Goal: Task Accomplishment & Management: Complete application form

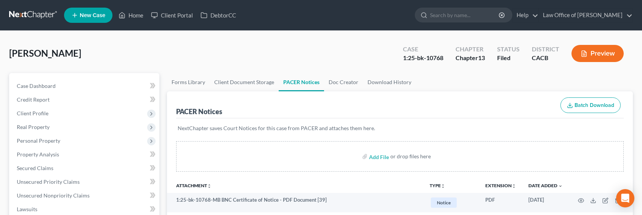
click at [29, 18] on link at bounding box center [33, 15] width 49 height 14
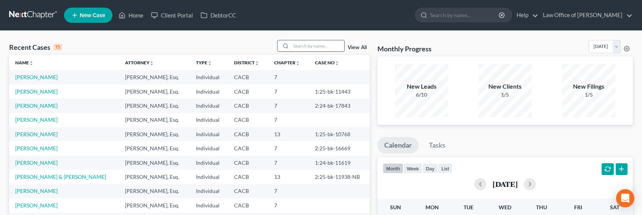
click at [303, 46] on input "search" at bounding box center [317, 45] width 53 height 11
type input "sona"
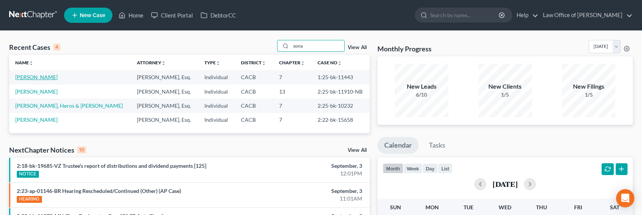
click at [47, 75] on link "[PERSON_NAME]" at bounding box center [36, 77] width 42 height 6
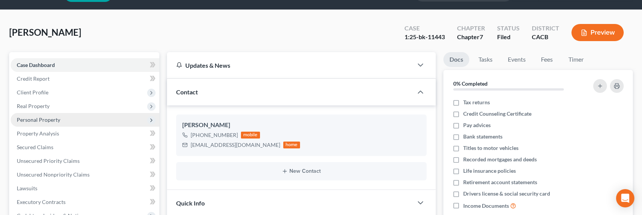
scroll to position [32, 0]
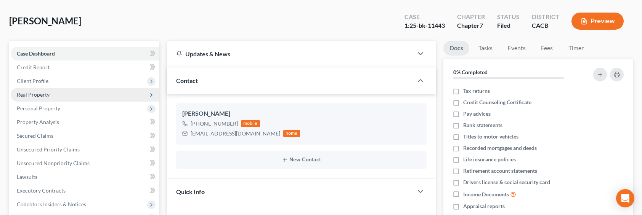
click at [21, 90] on span "Real Property" at bounding box center [85, 95] width 149 height 14
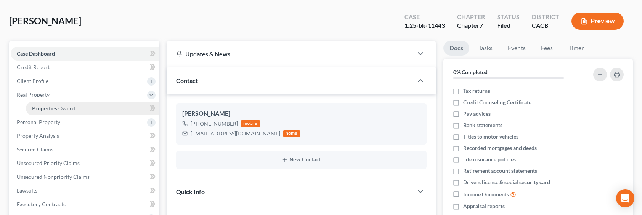
click at [33, 103] on link "Properties Owned" at bounding box center [92, 109] width 133 height 14
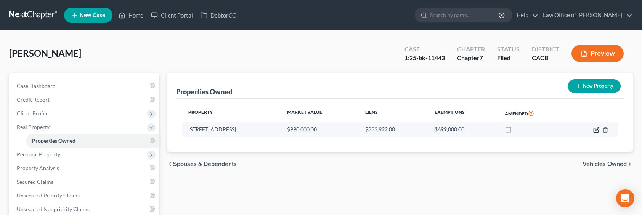
click at [596, 130] on icon "button" at bounding box center [596, 129] width 3 height 3
select select "4"
select select "0"
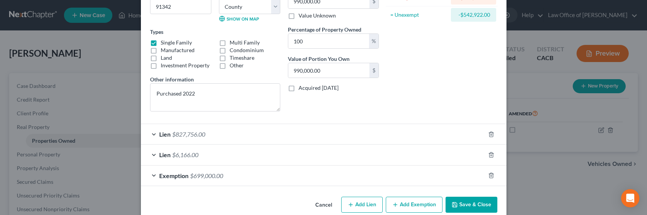
scroll to position [121, 0]
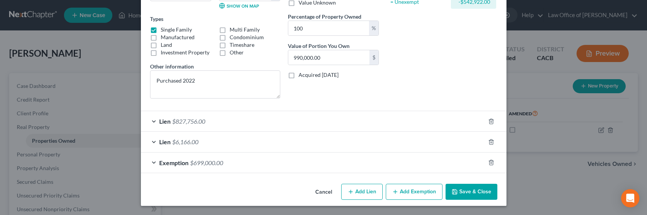
click at [187, 144] on span "$6,166.00" at bounding box center [185, 141] width 26 height 7
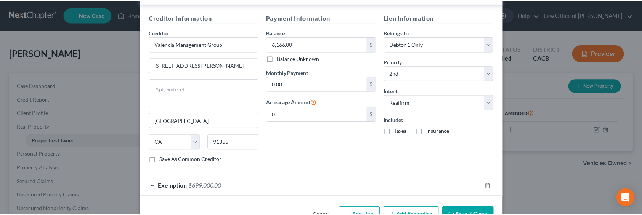
scroll to position [293, 0]
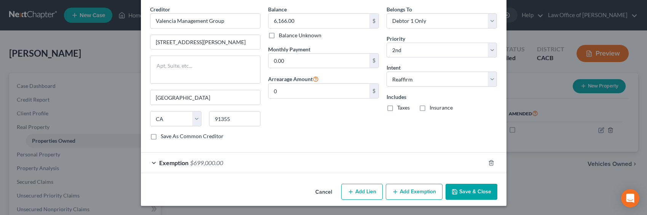
click at [468, 194] on button "Save & Close" at bounding box center [472, 192] width 52 height 16
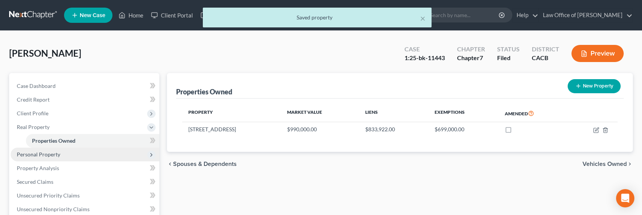
click at [51, 153] on span "Personal Property" at bounding box center [38, 154] width 43 height 6
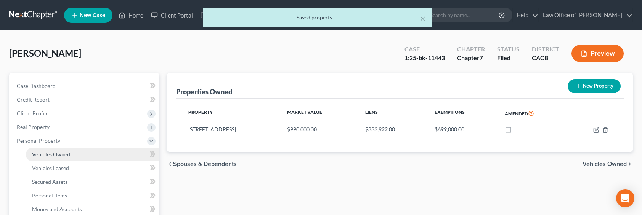
click at [56, 157] on span "Vehicles Owned" at bounding box center [51, 154] width 38 height 6
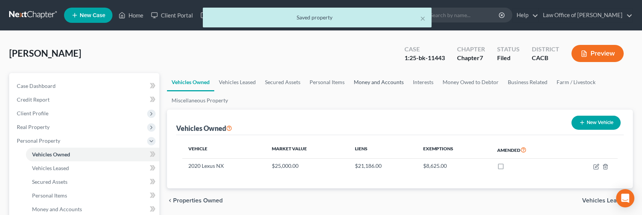
click at [368, 83] on link "Money and Accounts" at bounding box center [378, 82] width 59 height 18
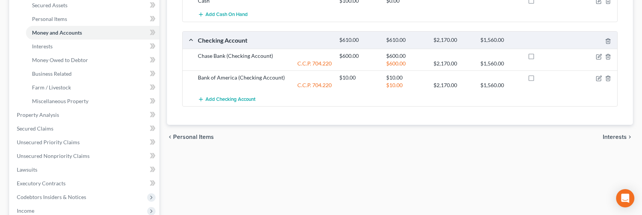
scroll to position [188, 0]
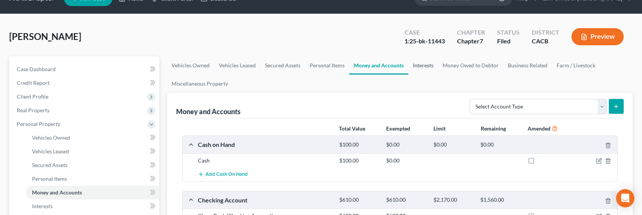
click at [415, 60] on link "Interests" at bounding box center [423, 65] width 30 height 18
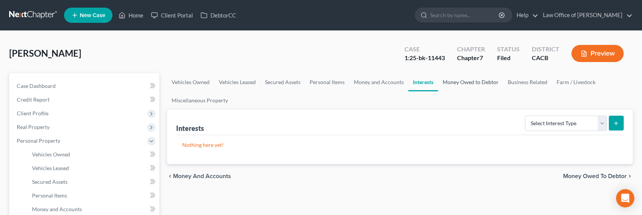
click at [461, 83] on link "Money Owed to Debtor" at bounding box center [470, 82] width 65 height 18
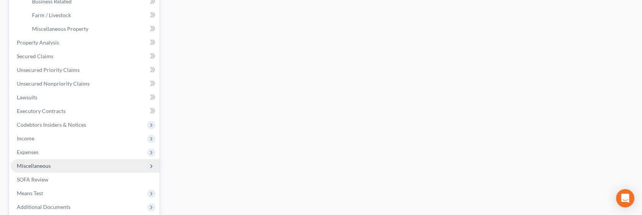
scroll to position [274, 0]
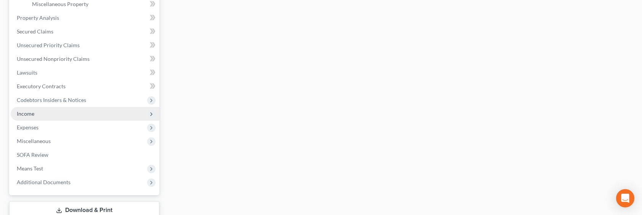
click at [37, 114] on span "Income" at bounding box center [85, 114] width 149 height 14
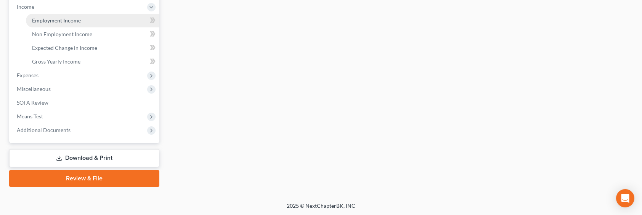
click at [59, 21] on span "Employment Income" at bounding box center [56, 20] width 49 height 6
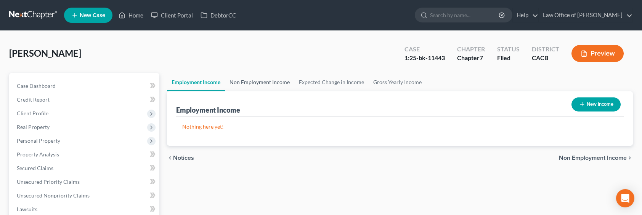
click at [244, 85] on link "Non Employment Income" at bounding box center [259, 82] width 69 height 18
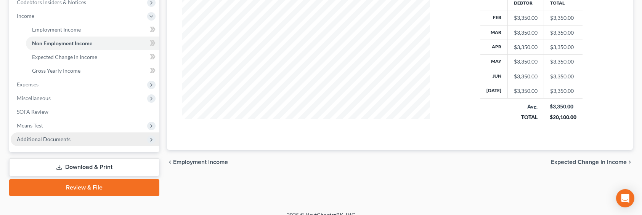
scroll to position [244, 0]
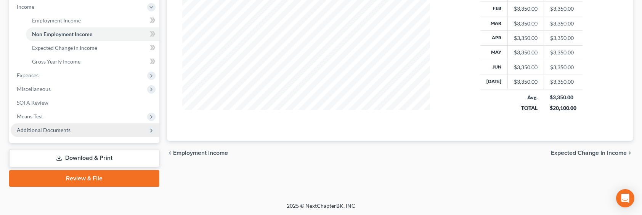
click at [51, 127] on span "Additional Documents" at bounding box center [44, 130] width 54 height 6
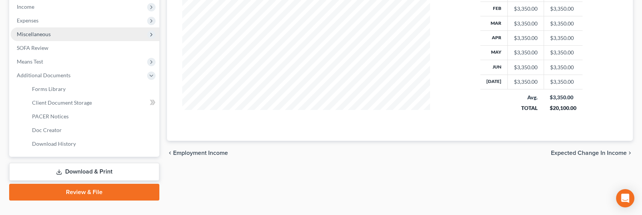
click at [35, 32] on span "Miscellaneous" at bounding box center [34, 34] width 34 height 6
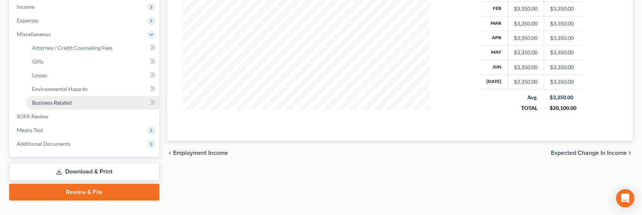
click at [44, 102] on span "Business Related" at bounding box center [52, 102] width 40 height 6
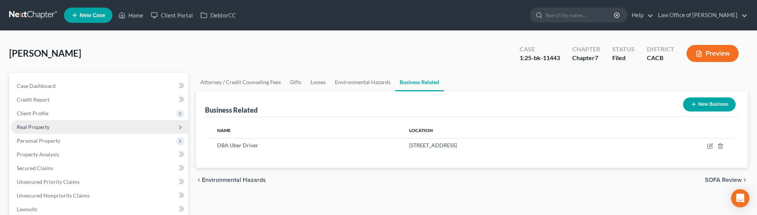
click at [33, 129] on span "Real Property" at bounding box center [33, 127] width 33 height 6
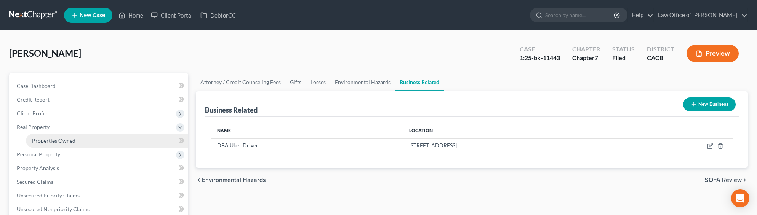
click at [65, 142] on span "Properties Owned" at bounding box center [53, 141] width 43 height 6
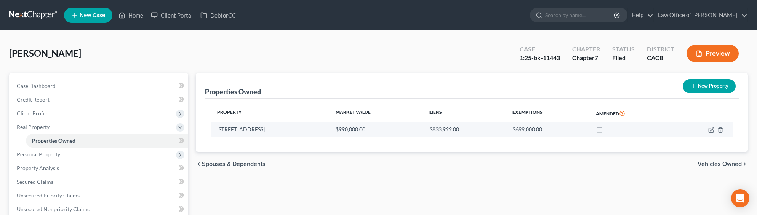
drag, startPoint x: 276, startPoint y: 131, endPoint x: 213, endPoint y: 130, distance: 62.9
click at [213, 130] on td "11818 Edgecliff Avenue" at bounding box center [270, 129] width 119 height 14
copy td "11818 Edgecliff Avenue"
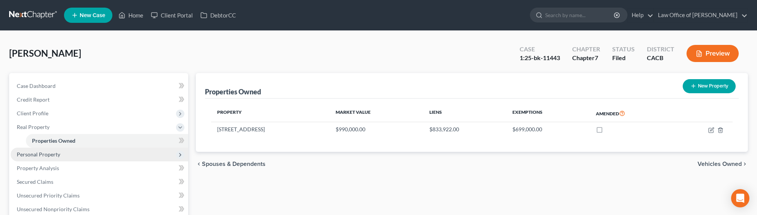
click at [34, 153] on span "Personal Property" at bounding box center [38, 154] width 43 height 6
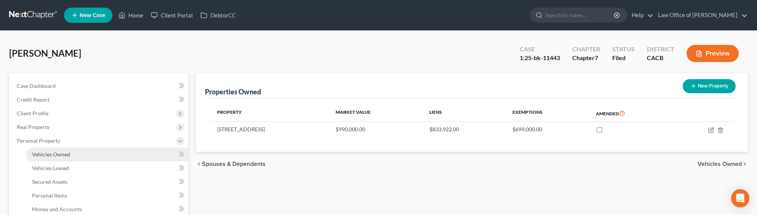
click at [55, 156] on span "Vehicles Owned" at bounding box center [51, 154] width 38 height 6
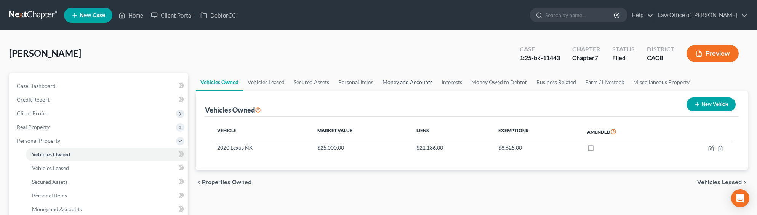
click at [406, 79] on link "Money and Accounts" at bounding box center [407, 82] width 59 height 18
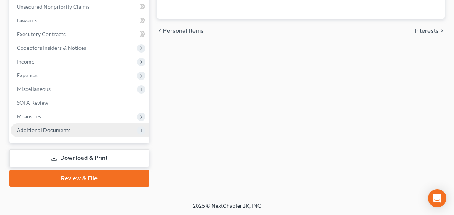
click at [61, 133] on span "Additional Documents" at bounding box center [80, 130] width 139 height 14
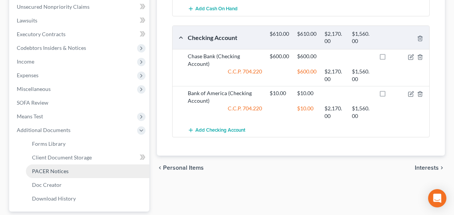
click at [44, 172] on span "PACER Notices" at bounding box center [50, 171] width 37 height 6
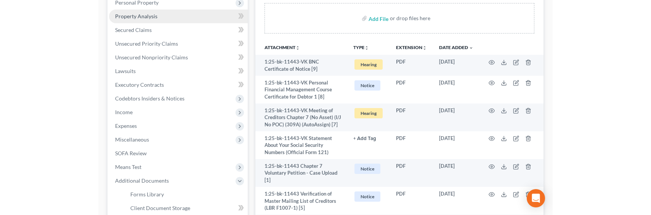
scroll to position [138, 0]
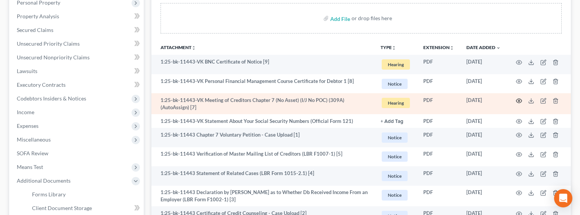
click at [519, 98] on icon "button" at bounding box center [519, 101] width 6 height 6
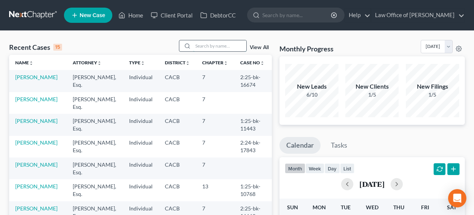
click at [211, 47] on input "search" at bounding box center [219, 45] width 53 height 11
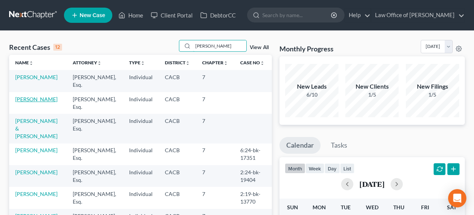
type input "aram"
click at [32, 102] on link "[PERSON_NAME]" at bounding box center [36, 99] width 42 height 6
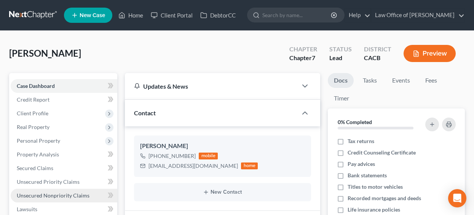
click at [42, 193] on span "Unsecured Nonpriority Claims" at bounding box center [53, 195] width 73 height 6
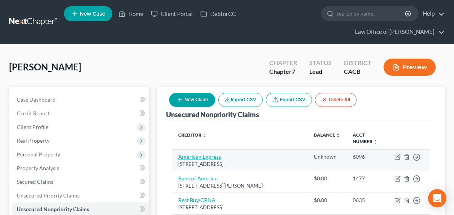
click at [178, 154] on link "American Express" at bounding box center [199, 157] width 43 height 6
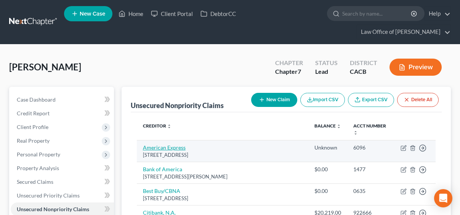
select select "36"
select select "2"
select select "0"
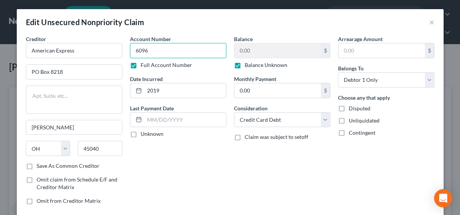
drag, startPoint x: 169, startPoint y: 52, endPoint x: 130, endPoint y: 51, distance: 39.7
click at [130, 51] on input "6096" at bounding box center [178, 50] width 96 height 15
type input "7481"
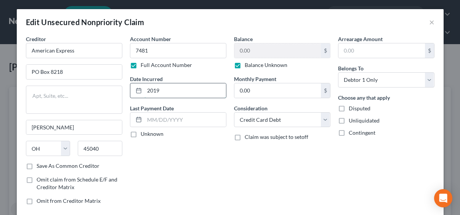
click at [174, 91] on input "2019" at bounding box center [185, 90] width 82 height 14
drag, startPoint x: 174, startPoint y: 91, endPoint x: 137, endPoint y: 89, distance: 37.0
click at [137, 89] on div "2019" at bounding box center [178, 90] width 96 height 15
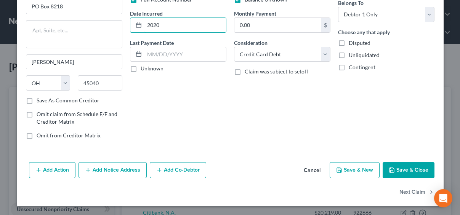
type input "2020"
click at [91, 168] on button "Add Notice Address" at bounding box center [112, 170] width 68 height 16
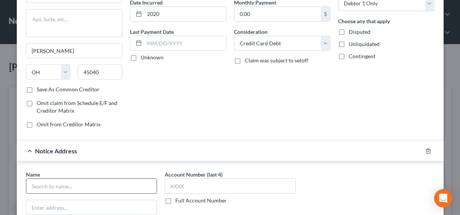
scroll to position [82, 0]
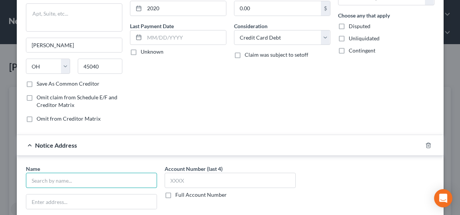
click at [66, 182] on input "text" at bounding box center [91, 180] width 131 height 15
type input "P"
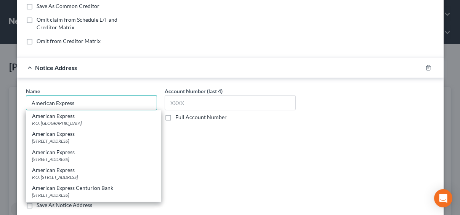
type input "American Express"
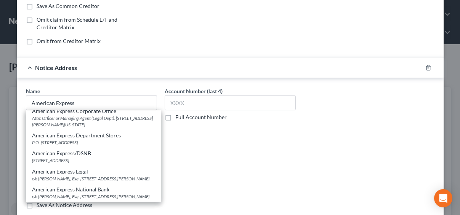
scroll to position [0, 0]
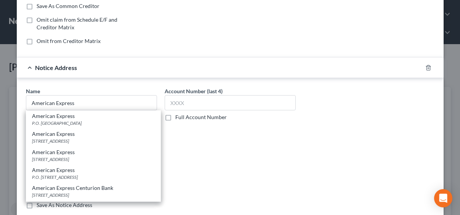
click at [191, 139] on div "Account Number (last 4) Full Account Number" at bounding box center [230, 151] width 139 height 128
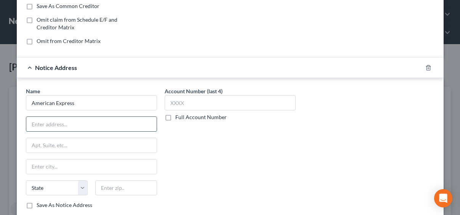
click at [74, 128] on input "text" at bounding box center [91, 124] width 130 height 14
type input "PO Box 6789"
type input "57117"
type input "Sioux Falls"
select select "43"
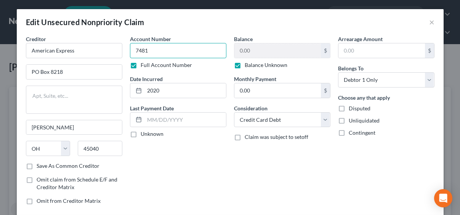
drag, startPoint x: 171, startPoint y: 50, endPoint x: 131, endPoint y: 49, distance: 40.0
click at [131, 49] on input "7481" at bounding box center [178, 50] width 96 height 15
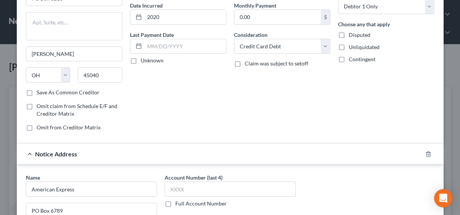
scroll to position [78, 0]
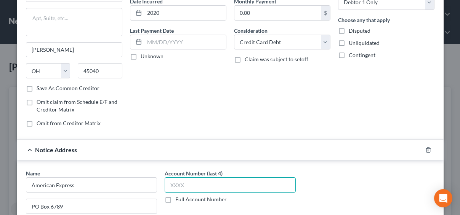
click at [196, 185] on input "text" at bounding box center [230, 185] width 131 height 15
paste input "7481"
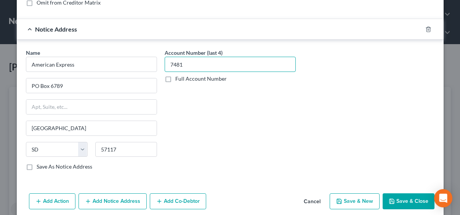
scroll to position [230, 0]
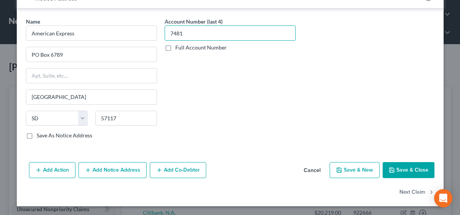
type input "7481"
drag, startPoint x: 410, startPoint y: 168, endPoint x: 397, endPoint y: 167, distance: 13.0
click at [408, 168] on button "Save & Close" at bounding box center [409, 170] width 52 height 16
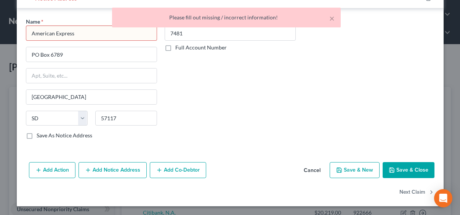
click at [89, 28] on div "× Please fill out missing / incorrect information!" at bounding box center [226, 20] width 460 height 24
click at [88, 35] on input "American Express" at bounding box center [91, 33] width 131 height 15
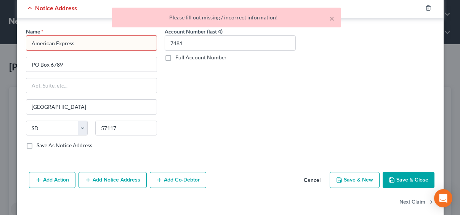
scroll to position [167, 0]
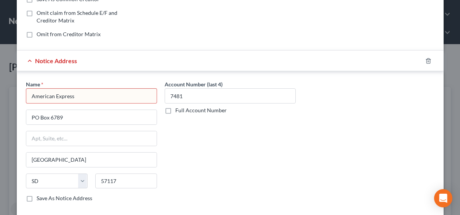
drag, startPoint x: 79, startPoint y: 97, endPoint x: 13, endPoint y: 90, distance: 65.9
click at [17, 92] on div "Name * American Express PO Box 6789 Sioux Falls State AL AK AR AZ CA CO CT DE D…" at bounding box center [230, 142] width 427 height 143
type input "American Express"
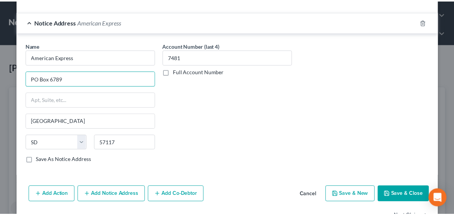
scroll to position [230, 0]
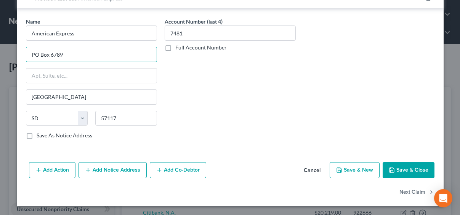
click at [412, 171] on button "Save & Close" at bounding box center [409, 170] width 52 height 16
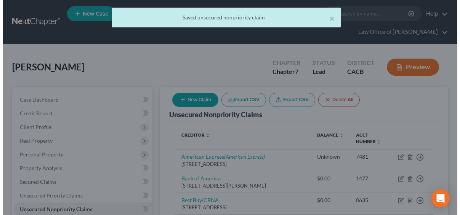
scroll to position [0, 0]
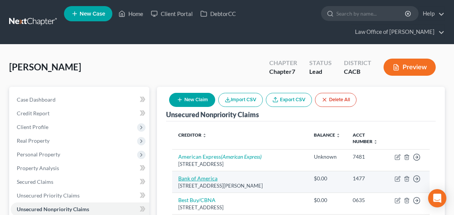
click at [178, 175] on link "Bank of America" at bounding box center [197, 178] width 39 height 6
select select "28"
select select "2"
select select "0"
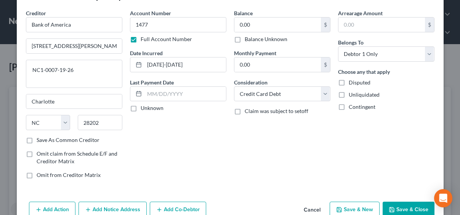
scroll to position [66, 0]
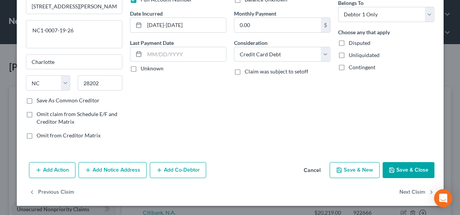
click at [124, 173] on button "Add Notice Address" at bounding box center [112, 170] width 68 height 16
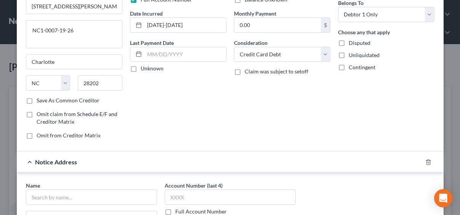
scroll to position [143, 0]
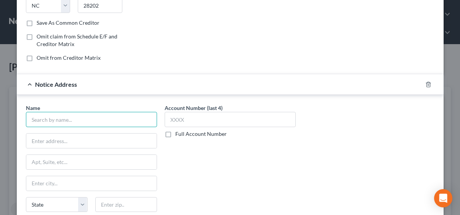
click at [66, 123] on input "text" at bounding box center [91, 119] width 131 height 15
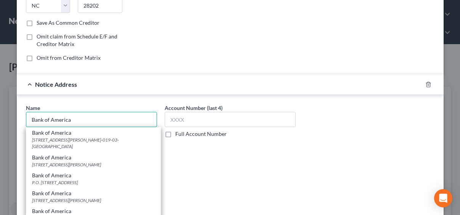
type input "Bank of America"
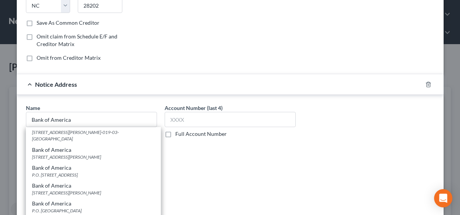
scroll to position [9, 0]
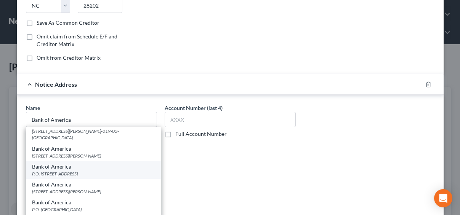
click at [87, 167] on div "Bank of America" at bounding box center [93, 167] width 123 height 8
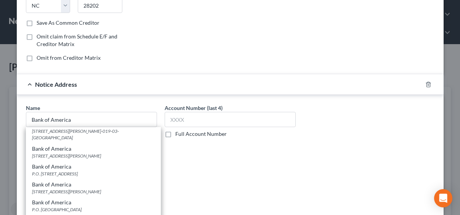
type input "P.O. Box 982238"
type input "El Paso"
select select "45"
type input "79998"
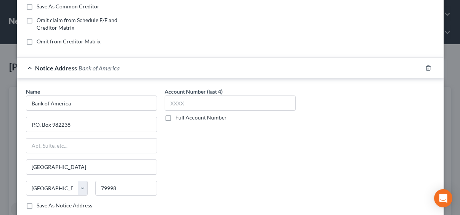
scroll to position [177, 0]
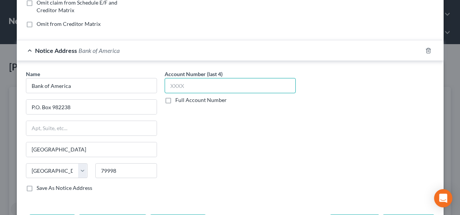
click at [187, 86] on input "text" at bounding box center [230, 85] width 131 height 15
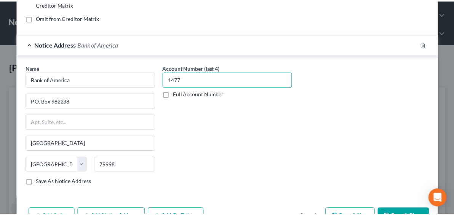
scroll to position [191, 0]
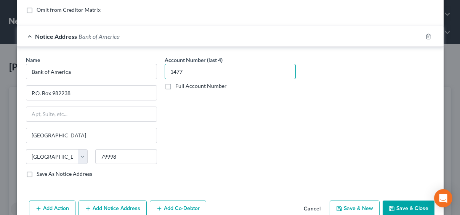
type input "1477"
click at [417, 208] on button "Save & Close" at bounding box center [409, 209] width 52 height 16
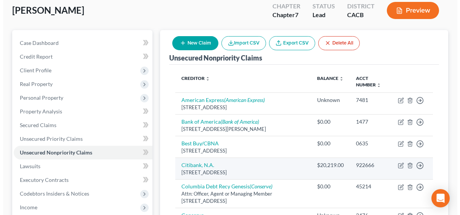
scroll to position [77, 0]
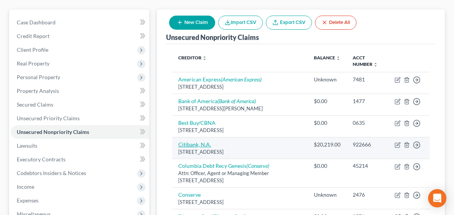
click at [178, 141] on link "Citibank, N.A." at bounding box center [194, 144] width 33 height 6
select select "43"
select select "2"
select select "0"
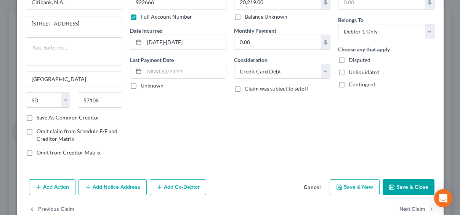
scroll to position [66, 0]
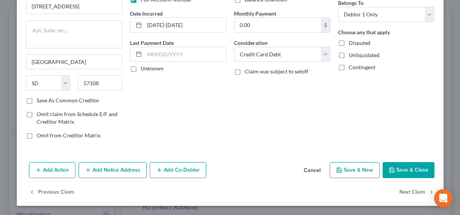
click at [96, 169] on button "Add Notice Address" at bounding box center [112, 170] width 68 height 16
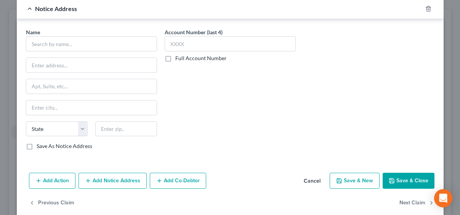
scroll to position [230, 0]
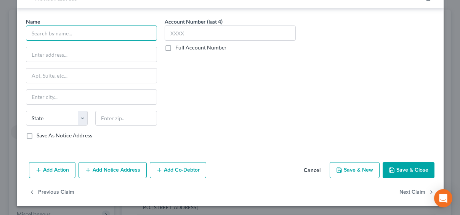
click at [49, 29] on input "text" at bounding box center [91, 33] width 131 height 15
type input "Citibank"
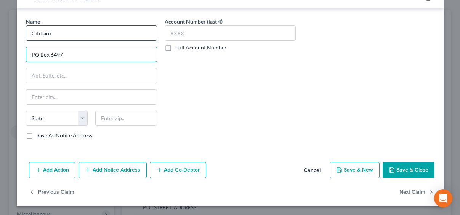
type input "PO Box 6497"
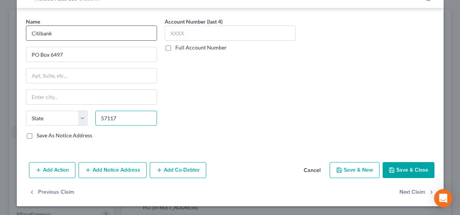
type input "57117"
type input "Sioux Falls"
select select "43"
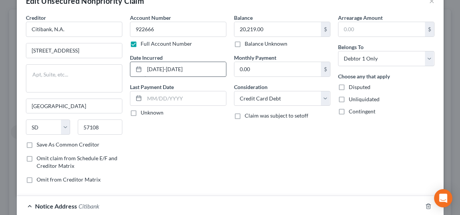
scroll to position [0, 0]
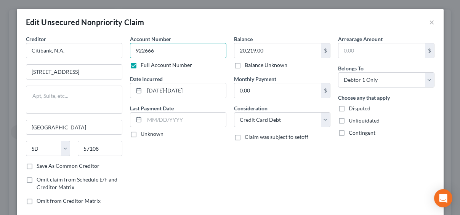
drag, startPoint x: 156, startPoint y: 51, endPoint x: 129, endPoint y: 48, distance: 26.8
click at [130, 48] on input "922666" at bounding box center [178, 50] width 96 height 15
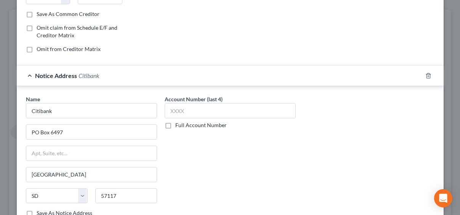
scroll to position [171, 0]
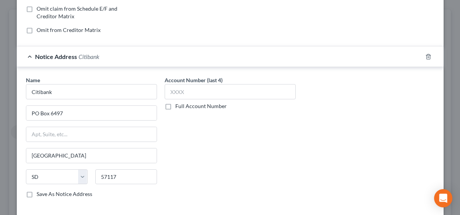
click at [182, 109] on div "Account Number (last 4) Full Account Number" at bounding box center [230, 140] width 139 height 128
click at [182, 106] on label "Full Account Number" at bounding box center [200, 107] width 51 height 8
click at [182, 106] on input "Full Account Number" at bounding box center [180, 105] width 5 height 5
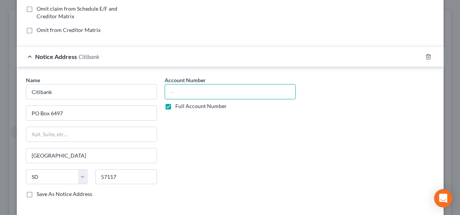
click at [178, 92] on input "text" at bounding box center [230, 91] width 131 height 15
paste input "922666"
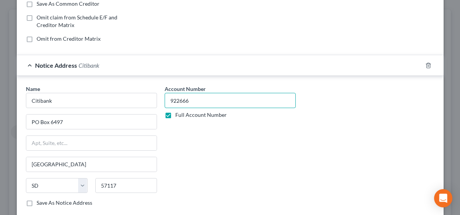
scroll to position [230, 0]
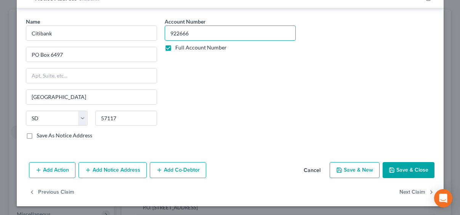
type input "922666"
click at [405, 176] on button "Save & Close" at bounding box center [409, 170] width 52 height 16
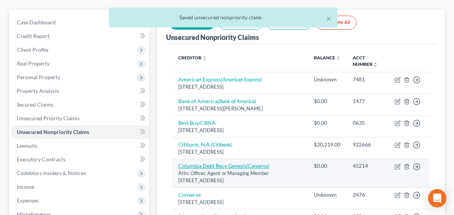
click at [178, 163] on link "Columbia Debt Recy Genesis (Conserve)" at bounding box center [223, 166] width 91 height 6
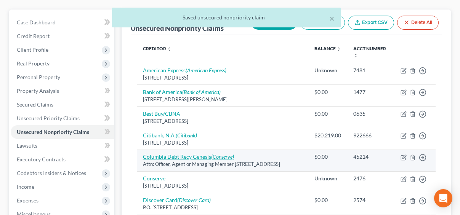
select select "50"
select select "1"
select select "0"
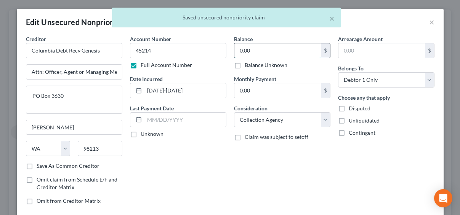
drag, startPoint x: 272, startPoint y: 54, endPoint x: 258, endPoint y: 57, distance: 14.4
click at [258, 57] on input "0.00" at bounding box center [277, 50] width 86 height 14
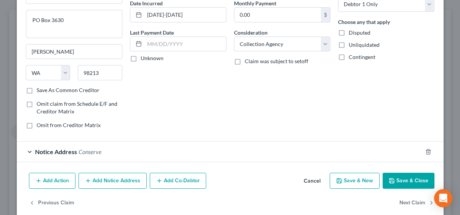
scroll to position [86, 0]
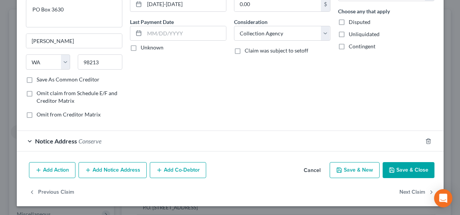
type input "4,562"
click at [400, 173] on button "Save & Close" at bounding box center [409, 170] width 52 height 16
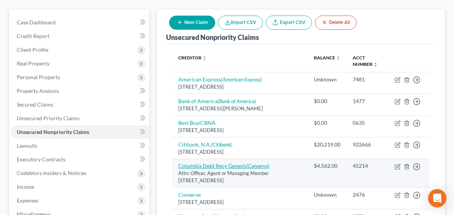
click at [178, 163] on link "Columbia Debt Recy Genesis (Conserve)" at bounding box center [223, 166] width 91 height 6
select select "50"
select select "1"
select select "0"
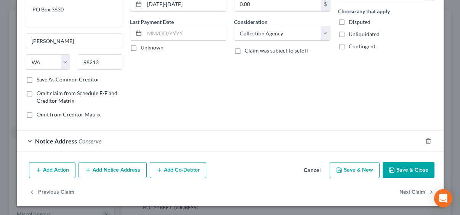
click at [90, 171] on button "Add Notice Address" at bounding box center [112, 170] width 68 height 16
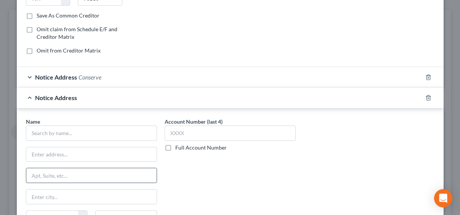
scroll to position [164, 0]
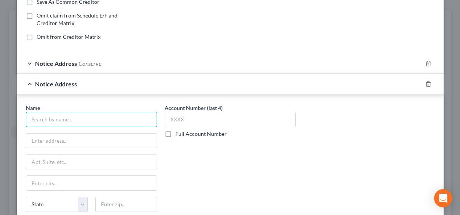
click at [70, 119] on input "text" at bounding box center [91, 119] width 131 height 15
type input "Columbia Recovery"
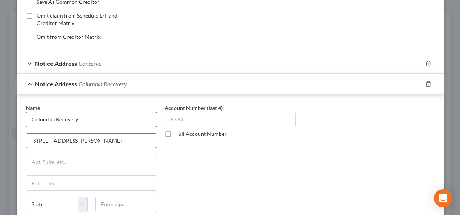
type input "906 SE Everett Mall Way # 301"
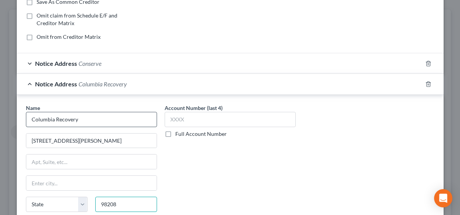
type input "98208"
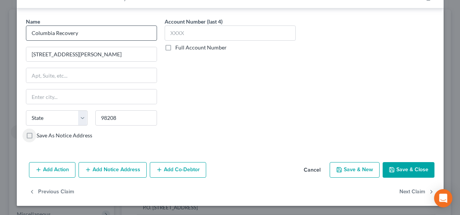
type input "Everett"
select select "50"
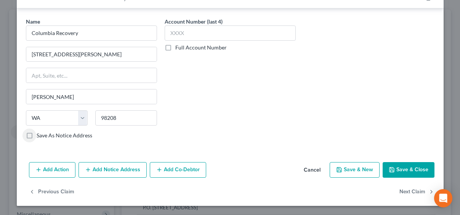
scroll to position [0, 0]
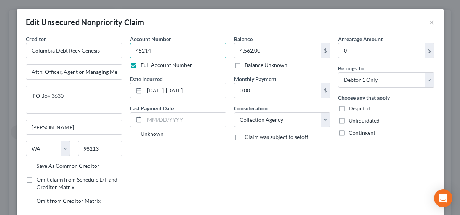
drag, startPoint x: 145, startPoint y: 53, endPoint x: 133, endPoint y: 50, distance: 12.9
click at [133, 50] on input "45214" at bounding box center [178, 50] width 96 height 15
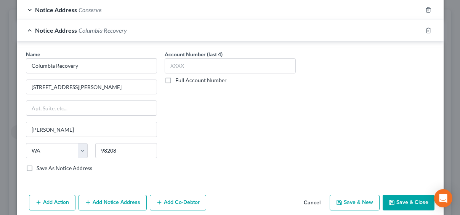
scroll to position [244, 0]
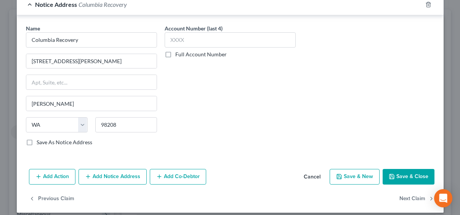
click at [182, 52] on label "Full Account Number" at bounding box center [200, 55] width 51 height 8
click at [182, 52] on input "Full Account Number" at bounding box center [180, 53] width 5 height 5
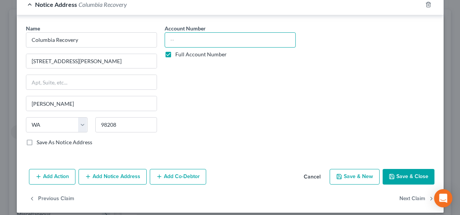
click at [182, 44] on input "text" at bounding box center [230, 39] width 131 height 15
paste input "45214"
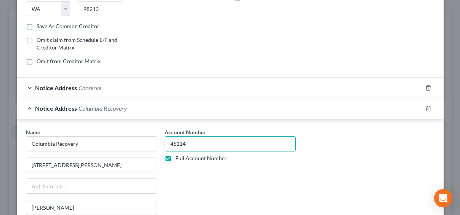
scroll to position [83, 0]
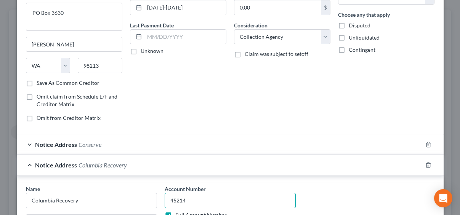
type input "45214"
click at [95, 147] on span "Conserve" at bounding box center [89, 144] width 23 height 7
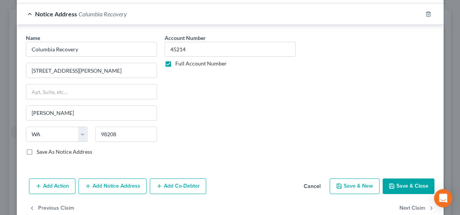
scroll to position [394, 0]
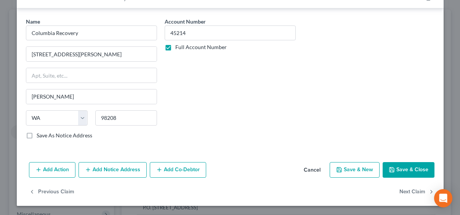
click at [117, 169] on button "Add Notice Address" at bounding box center [112, 170] width 68 height 16
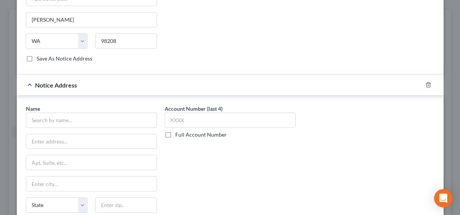
scroll to position [477, 0]
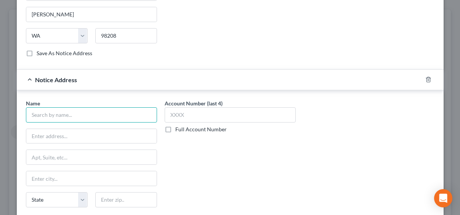
click at [77, 114] on input "text" at bounding box center [91, 114] width 131 height 15
type input "Conserve"
type input "PO Box 7"
type input "14450"
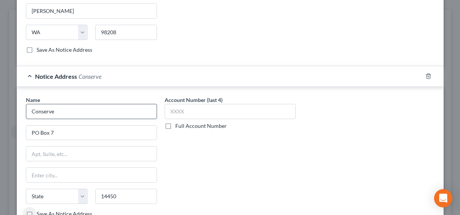
type input "Fairport"
select select "35"
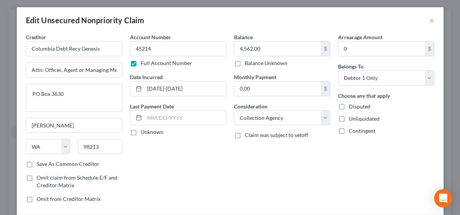
scroll to position [0, 0]
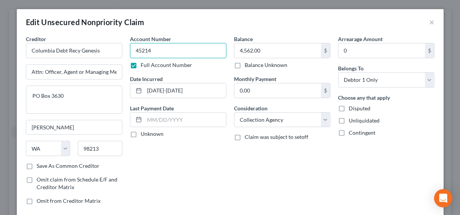
drag, startPoint x: 149, startPoint y: 54, endPoint x: 126, endPoint y: 50, distance: 22.9
click at [126, 50] on div "Account Number 45214 Full Account Number Date Incurred 2022-2025 Last Payment D…" at bounding box center [178, 123] width 104 height 176
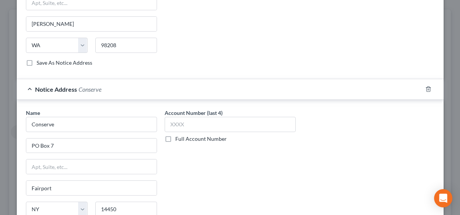
scroll to position [496, 0]
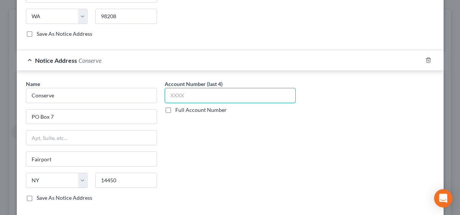
click at [186, 99] on input "text" at bounding box center [230, 95] width 131 height 15
paste input "4521"
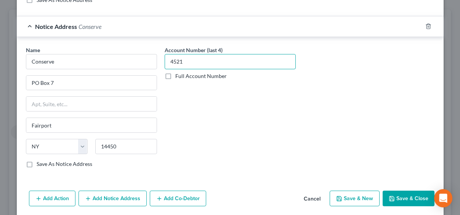
scroll to position [559, 0]
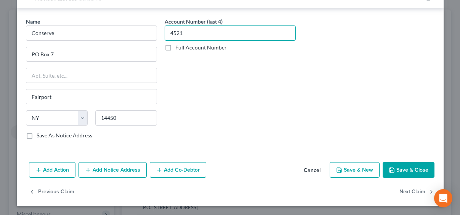
type input "4521"
click at [394, 169] on button "Save & Close" at bounding box center [409, 170] width 52 height 16
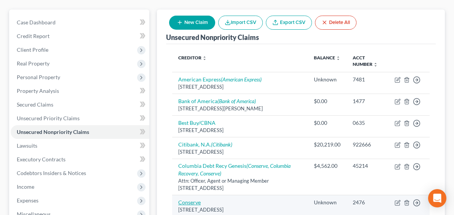
click at [178, 199] on link "Conserve" at bounding box center [189, 202] width 22 height 6
select select "35"
select select "1"
select select "0"
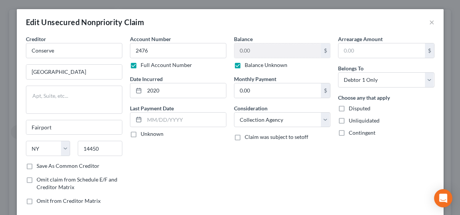
click at [260, 67] on label "Balance Unknown" at bounding box center [266, 65] width 43 height 8
click at [253, 66] on input "Balance Unknown" at bounding box center [250, 63] width 5 height 5
checkbox input "false"
click at [252, 52] on input "0.00" at bounding box center [277, 50] width 86 height 14
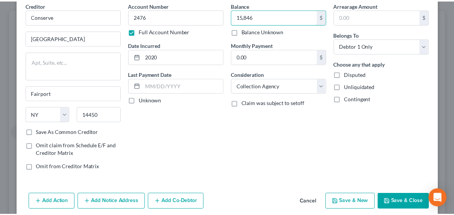
scroll to position [66, 0]
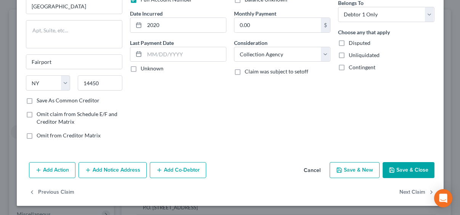
type input "15,846"
click at [400, 170] on button "Save & Close" at bounding box center [409, 170] width 52 height 16
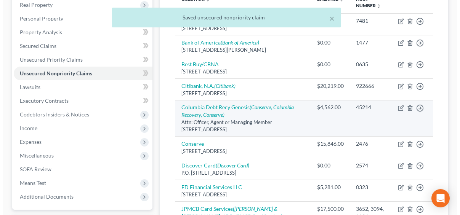
scroll to position [155, 0]
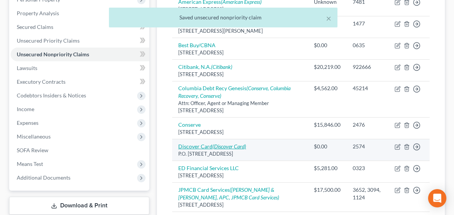
click at [178, 143] on link "Discover Card (Discover Card)" at bounding box center [212, 146] width 68 height 6
select select "7"
select select "2"
select select "0"
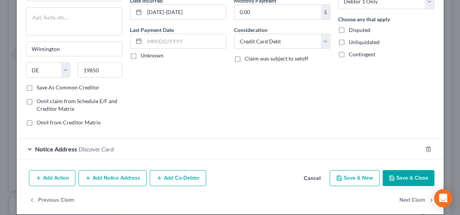
scroll to position [86, 0]
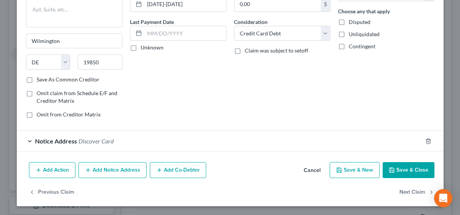
click at [102, 144] on span "Discover Card" at bounding box center [95, 141] width 35 height 7
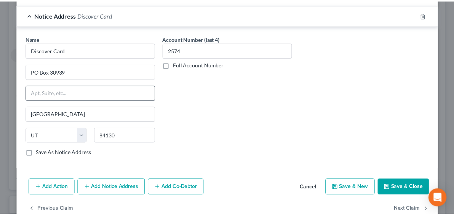
scroll to position [230, 0]
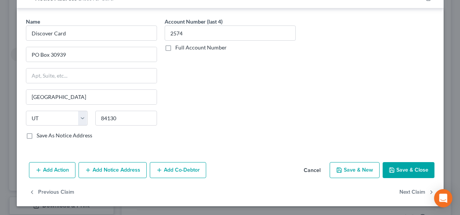
click at [394, 166] on button "Save & Close" at bounding box center [409, 170] width 52 height 16
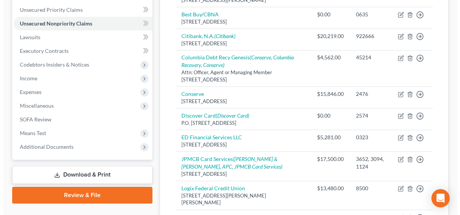
scroll to position [241, 0]
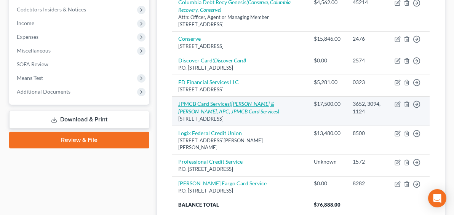
click at [218, 101] on icon "(Suttell & Hammer, APC, JPMCB Card Services)" at bounding box center [228, 108] width 101 height 14
select select "7"
select select "14"
select select "0"
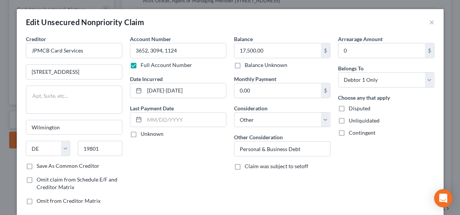
scroll to position [107, 0]
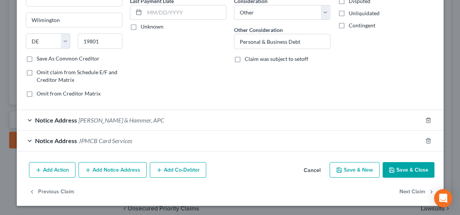
click at [399, 168] on button "Save & Close" at bounding box center [409, 170] width 52 height 16
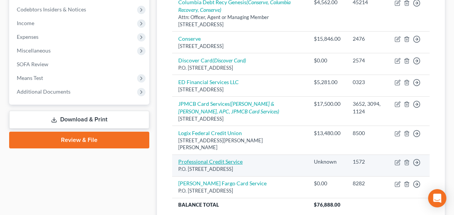
click at [181, 159] on link "Professional Credit Service" at bounding box center [210, 162] width 64 height 6
select select "38"
select select "1"
select select "0"
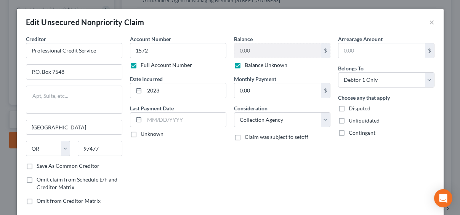
click at [256, 64] on label "Balance Unknown" at bounding box center [266, 65] width 43 height 8
click at [253, 64] on input "Balance Unknown" at bounding box center [250, 63] width 5 height 5
checkbox input "false"
click at [255, 50] on input "0.00" at bounding box center [277, 50] width 86 height 14
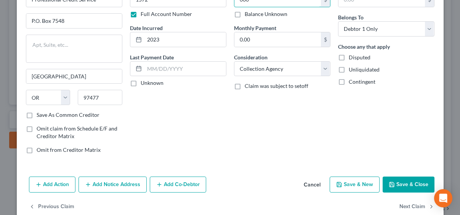
scroll to position [66, 0]
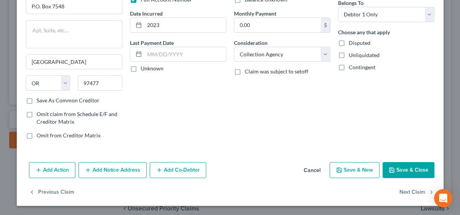
click at [421, 168] on button "Save & Close" at bounding box center [409, 170] width 52 height 16
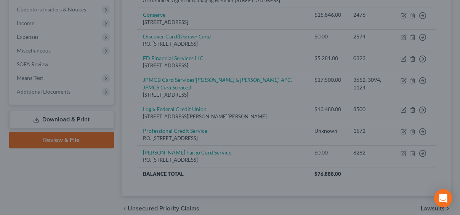
type input "660.00"
type input "0"
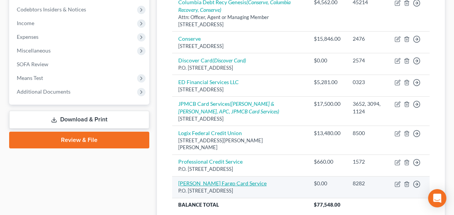
click at [178, 180] on link "Wells Fargo Card Service" at bounding box center [222, 183] width 88 height 6
select select "24"
select select "2"
select select "0"
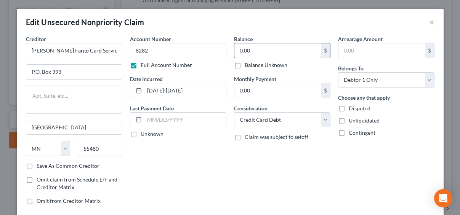
click at [262, 52] on input "0.00" at bounding box center [277, 50] width 86 height 14
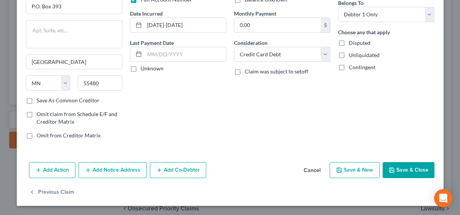
type input "1,114"
click at [407, 173] on button "Save & Close" at bounding box center [409, 170] width 52 height 16
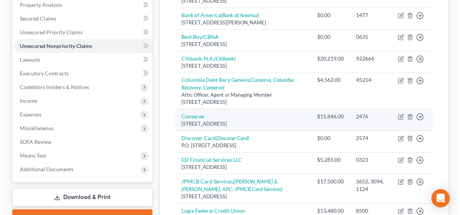
scroll to position [92, 0]
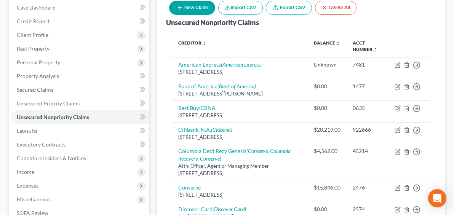
click at [183, 5] on icon "button" at bounding box center [180, 8] width 6 height 6
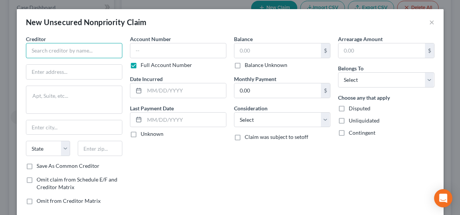
click at [95, 54] on input "text" at bounding box center [74, 50] width 96 height 15
type input "Capital One"
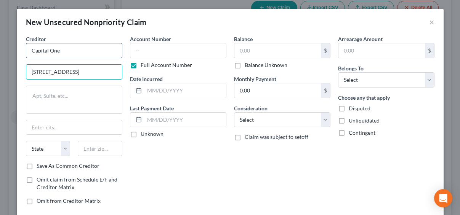
type input "1500 Capital One Drive"
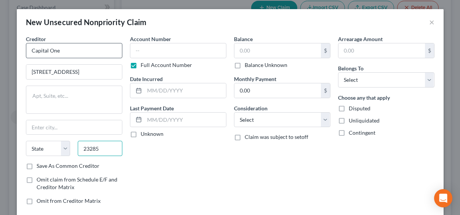
type input "23285"
type input "Richmond"
select select "48"
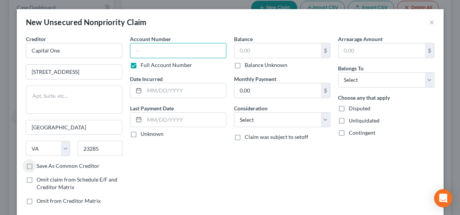
click at [171, 45] on input "text" at bounding box center [178, 50] width 96 height 15
type input "0013"
type input "2"
type input "2025"
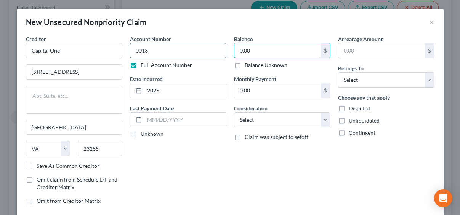
type input "0.00"
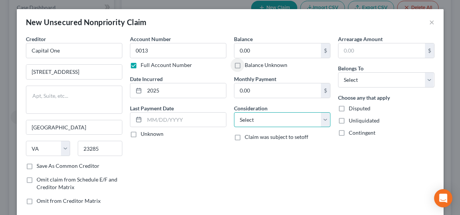
click at [254, 122] on select "Select Cable / Satellite Services Collection Agency Credit Card Debt Debt Couns…" at bounding box center [282, 119] width 96 height 15
select select "14"
click at [234, 112] on select "Select Cable / Satellite Services Collection Agency Credit Card Debt Debt Couns…" at bounding box center [282, 119] width 96 height 15
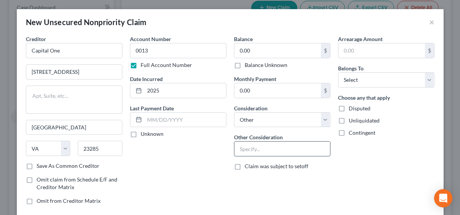
click at [253, 147] on input "text" at bounding box center [282, 149] width 96 height 14
type input "Notice Only"
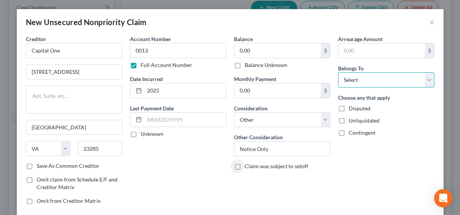
click at [396, 76] on select "Select Debtor 1 Only Debtor 2 Only Debtor 1 And Debtor 2 Only At Least One Of T…" at bounding box center [386, 79] width 96 height 15
select select "0"
click at [338, 72] on select "Select Debtor 1 Only Debtor 2 Only Debtor 1 And Debtor 2 Only At Least One Of T…" at bounding box center [386, 79] width 96 height 15
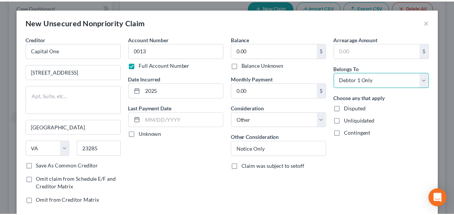
scroll to position [44, 0]
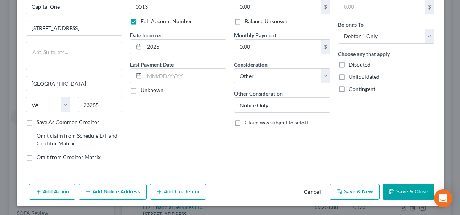
click at [406, 192] on button "Save & Close" at bounding box center [409, 192] width 52 height 16
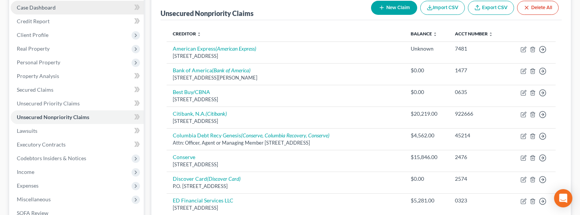
scroll to position [0, 0]
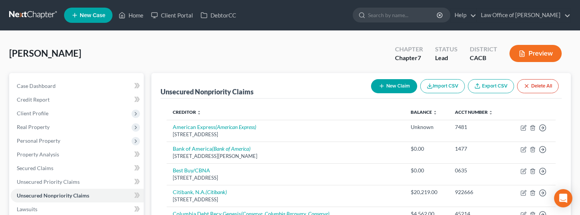
click at [17, 13] on link at bounding box center [33, 15] width 49 height 14
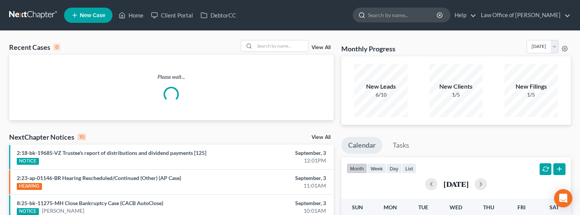
click at [380, 15] on input "search" at bounding box center [403, 15] width 70 height 14
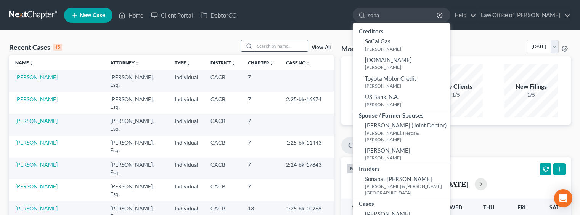
type input "sona"
click at [283, 47] on input "search" at bounding box center [281, 45] width 53 height 11
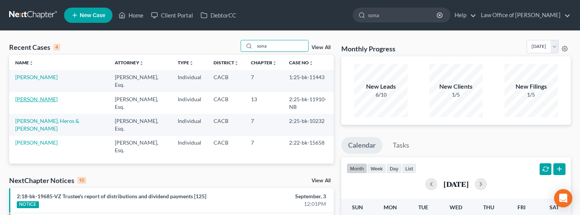
type input "sona"
click at [35, 96] on link "[PERSON_NAME]" at bounding box center [36, 99] width 42 height 6
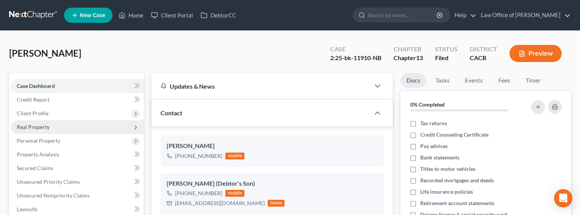
click at [37, 122] on span "Real Property" at bounding box center [77, 127] width 133 height 14
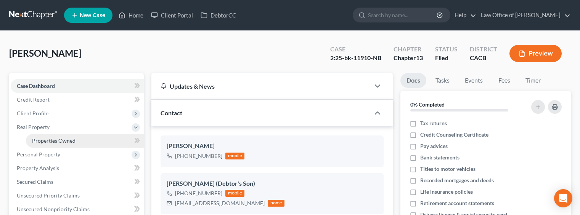
click at [50, 138] on span "Properties Owned" at bounding box center [53, 141] width 43 height 6
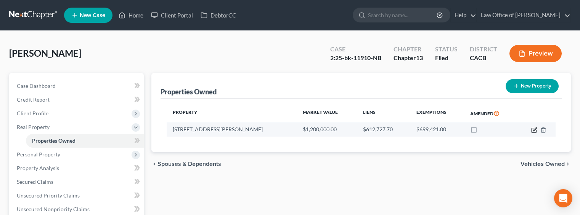
click at [535, 131] on icon "button" at bounding box center [534, 130] width 6 height 6
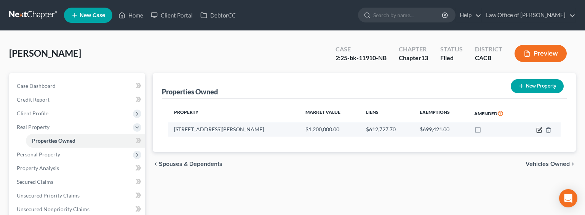
select select "4"
select select "0"
select select "45"
select select "0"
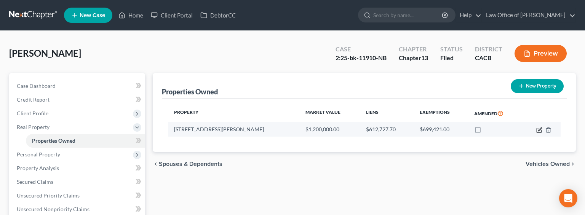
select select "0"
select select "3"
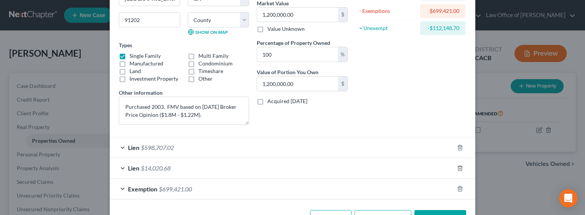
scroll to position [121, 0]
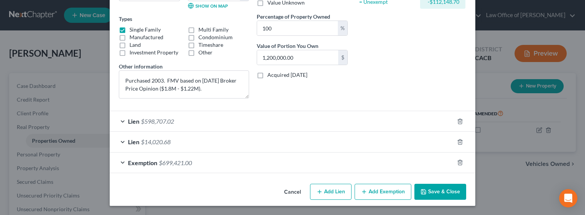
click at [170, 142] on div "Lien $14,020.68" at bounding box center [282, 142] width 344 height 20
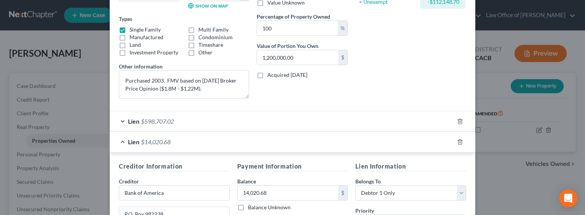
click at [170, 127] on div "Lien $598,707.02" at bounding box center [282, 121] width 344 height 20
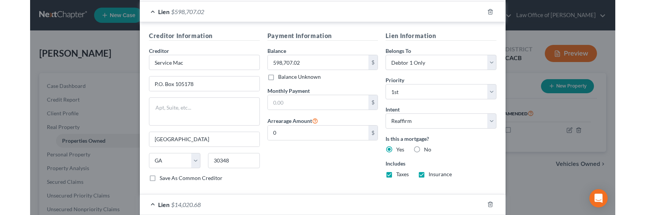
scroll to position [465, 0]
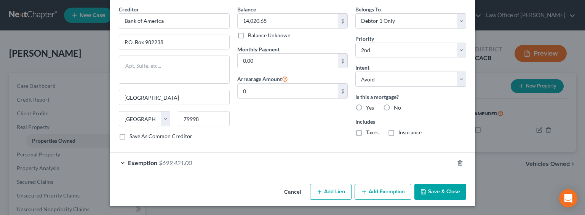
click at [440, 194] on button "Save & Close" at bounding box center [441, 192] width 52 height 16
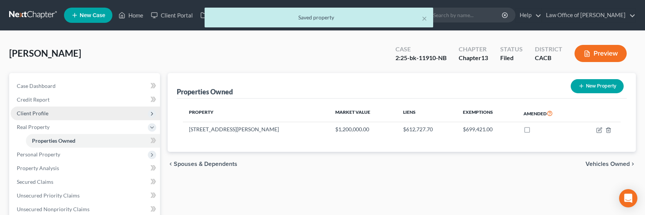
click at [39, 112] on span "Client Profile" at bounding box center [33, 113] width 32 height 6
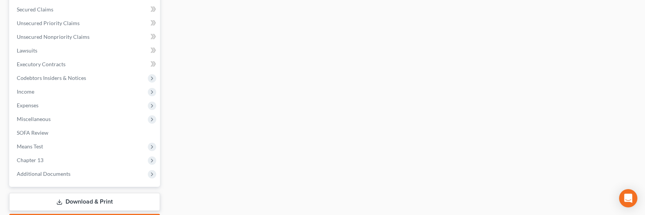
scroll to position [246, 0]
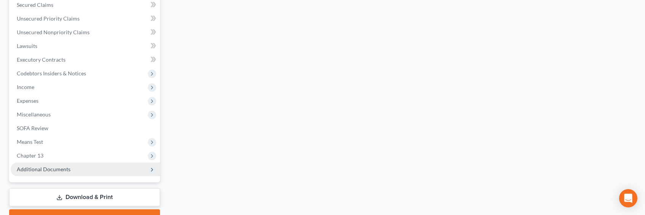
click at [43, 171] on span "Additional Documents" at bounding box center [44, 169] width 54 height 6
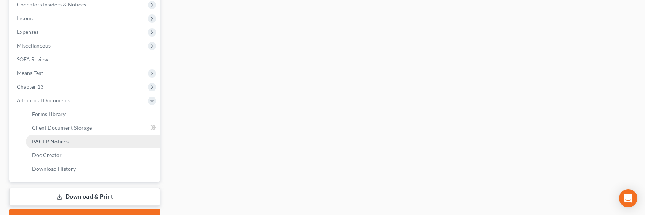
click at [49, 139] on span "PACER Notices" at bounding box center [50, 141] width 37 height 6
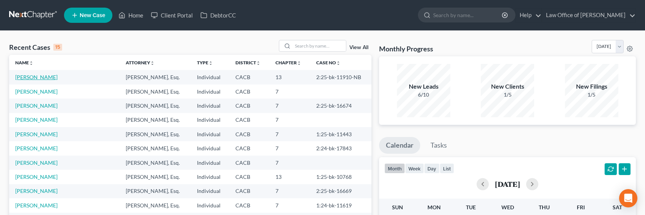
click at [26, 77] on link "[PERSON_NAME]" at bounding box center [36, 77] width 42 height 6
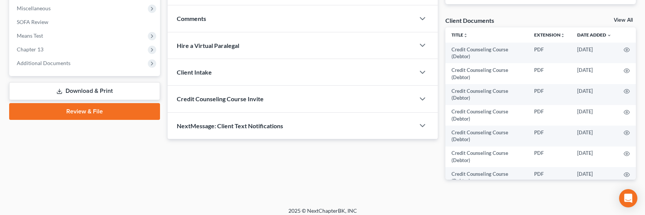
scroll to position [275, 0]
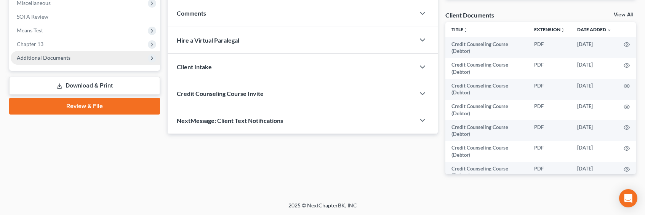
click at [40, 54] on span "Additional Documents" at bounding box center [44, 57] width 54 height 6
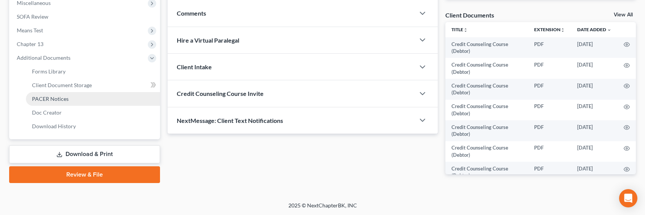
click at [43, 101] on span "PACER Notices" at bounding box center [50, 99] width 37 height 6
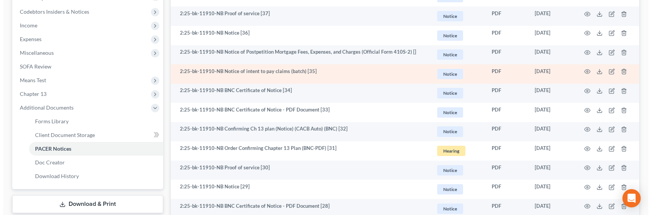
scroll to position [229, 0]
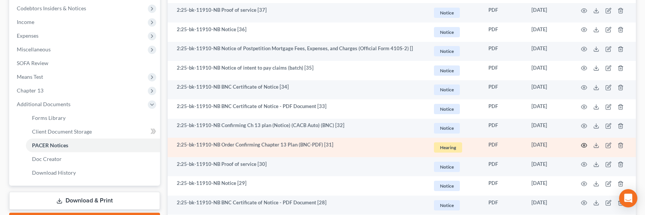
click at [584, 146] on circle "button" at bounding box center [584, 146] width 2 height 2
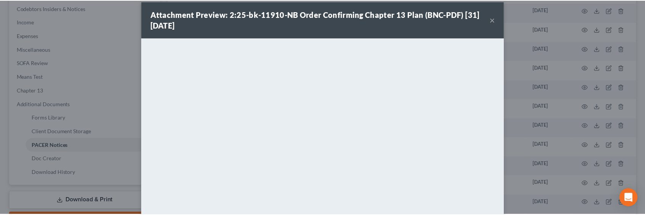
scroll to position [17, 0]
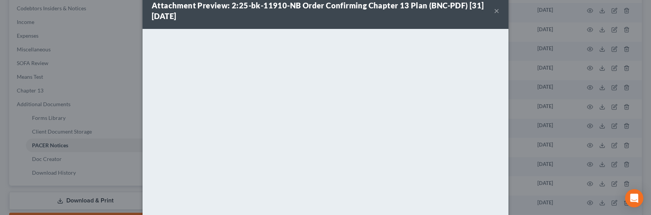
click at [494, 11] on button "×" at bounding box center [496, 10] width 5 height 9
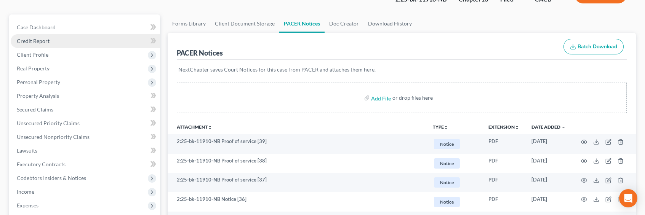
scroll to position [3, 0]
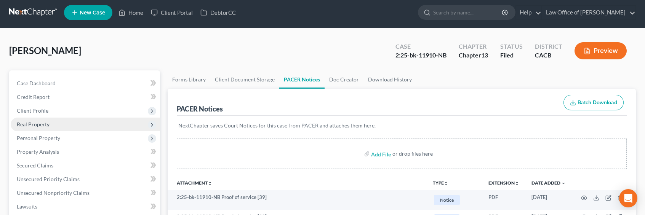
drag, startPoint x: 32, startPoint y: 126, endPoint x: 35, endPoint y: 128, distance: 4.1
click at [32, 126] on span "Real Property" at bounding box center [33, 124] width 33 height 6
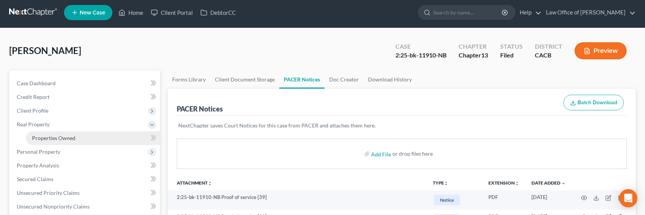
click at [49, 141] on link "Properties Owned" at bounding box center [93, 138] width 134 height 14
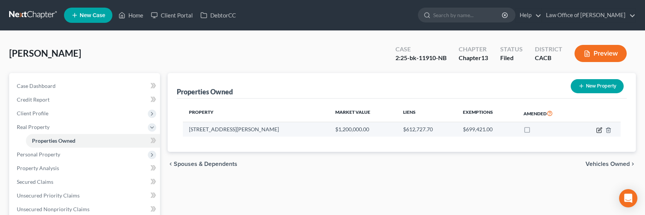
click at [597, 130] on icon "button" at bounding box center [599, 130] width 5 height 5
select select "4"
select select "0"
select select "45"
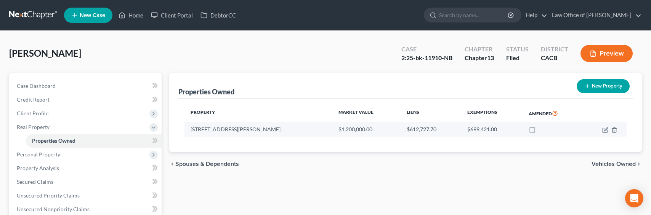
select select "0"
select select "3"
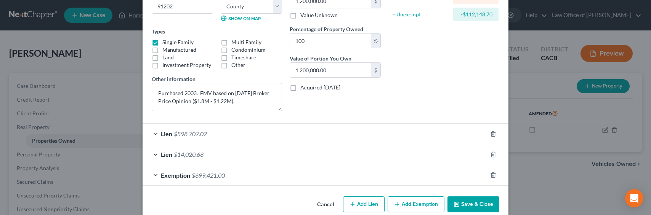
scroll to position [121, 0]
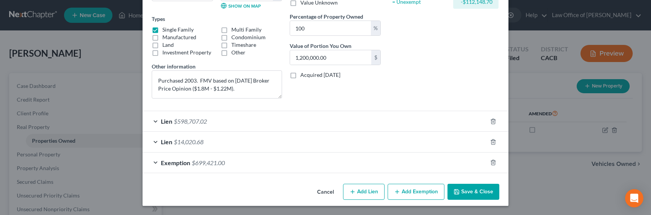
click at [185, 141] on span "$14,020.68" at bounding box center [189, 141] width 30 height 7
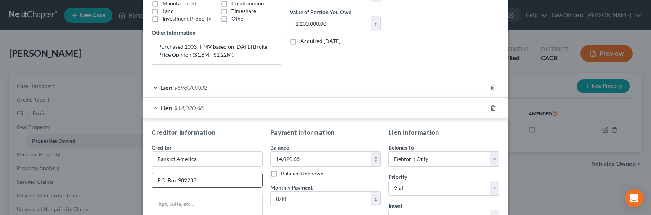
scroll to position [198, 0]
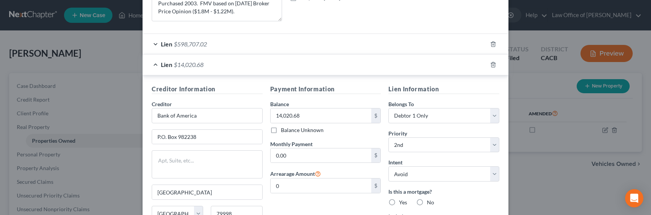
click at [190, 46] on span "$598,707.02" at bounding box center [190, 43] width 33 height 7
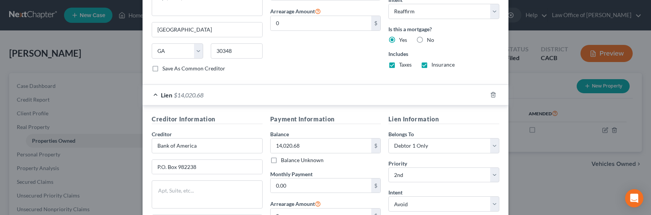
scroll to position [354, 0]
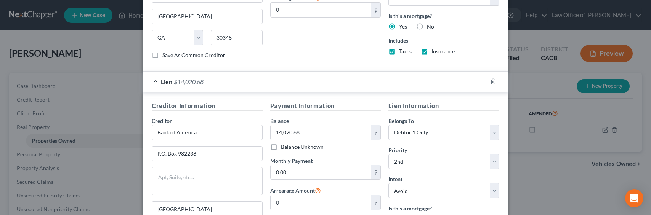
click at [539, 94] on div "Edit Property × Address * 508 W. Kenneth Rd. Glendale State AL AK AR AZ CA CO C…" at bounding box center [325, 107] width 651 height 215
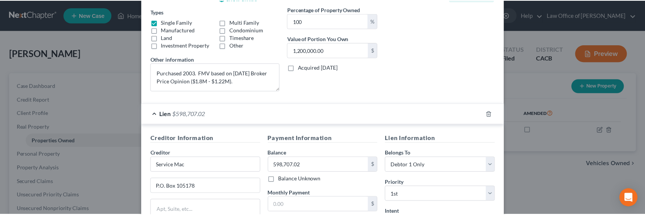
scroll to position [0, 0]
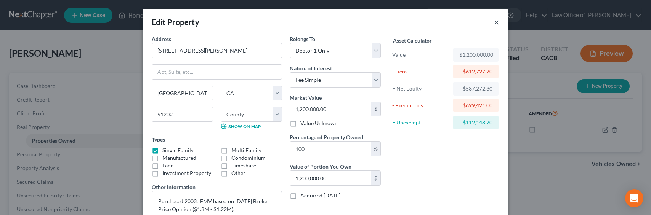
click at [494, 21] on button "×" at bounding box center [496, 22] width 5 height 9
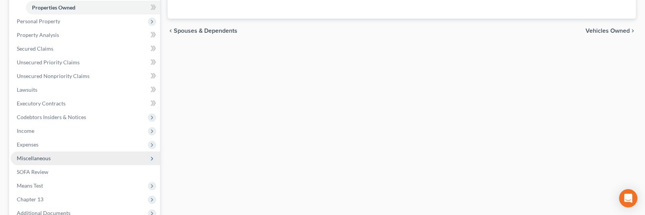
scroll to position [165, 0]
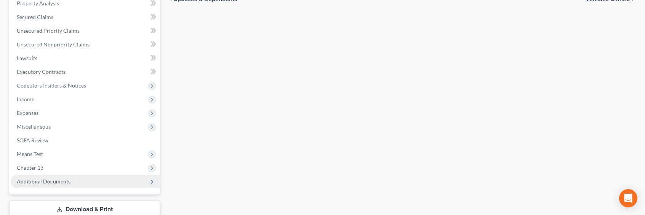
click at [55, 179] on span "Additional Documents" at bounding box center [44, 181] width 54 height 6
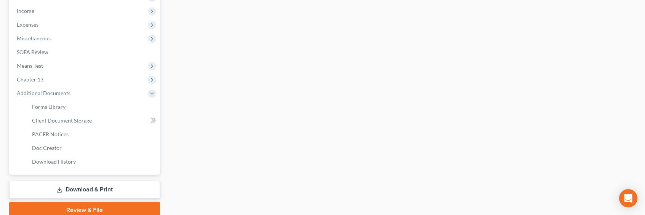
scroll to position [271, 0]
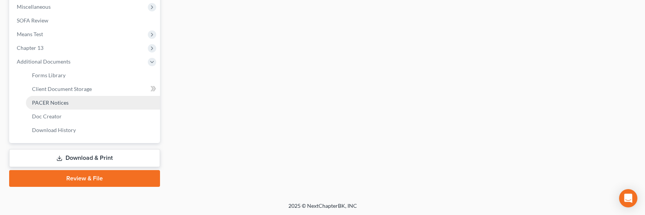
click at [47, 102] on span "PACER Notices" at bounding box center [50, 102] width 37 height 6
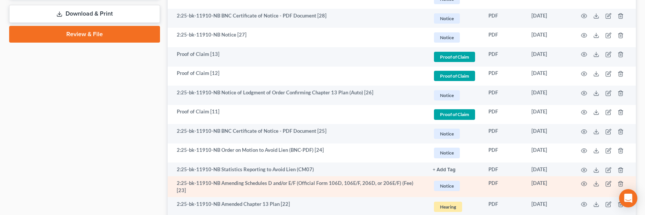
scroll to position [444, 0]
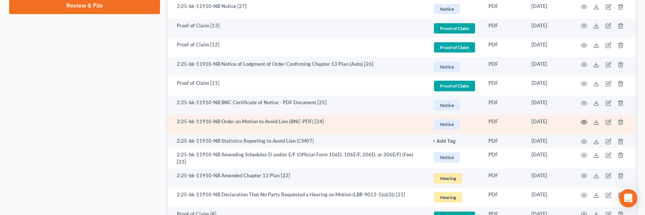
click at [585, 122] on icon "button" at bounding box center [584, 122] width 6 height 6
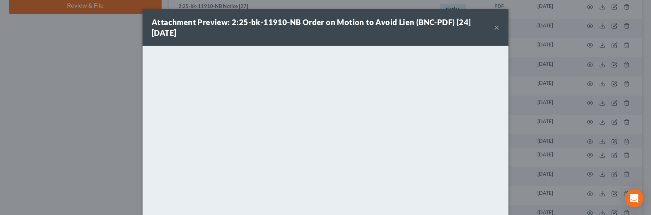
click at [495, 27] on button "×" at bounding box center [496, 27] width 5 height 9
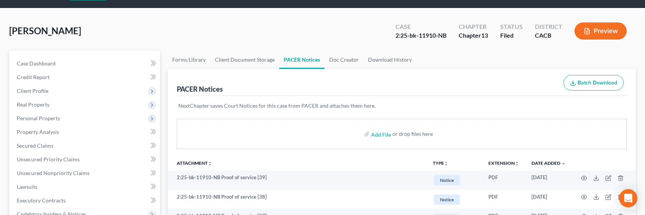
scroll to position [0, 0]
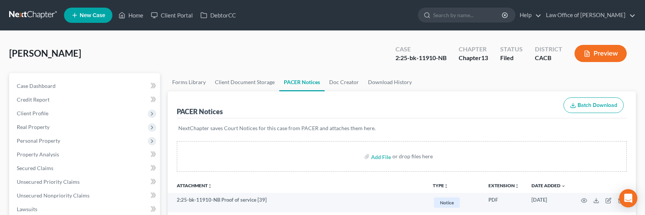
click at [33, 16] on link at bounding box center [33, 15] width 49 height 14
